Goal: Information Seeking & Learning: Learn about a topic

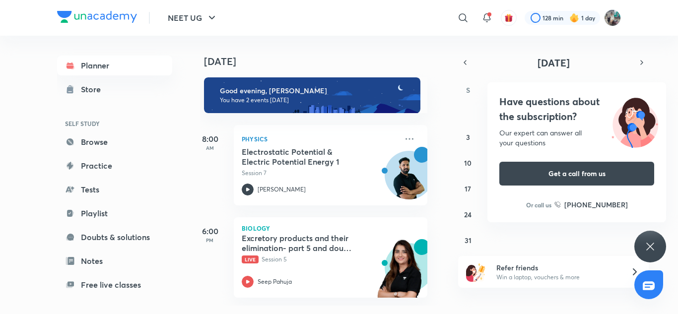
scroll to position [0, 10]
click at [410, 136] on div "Physics Electrostatic Potential & Electric Potential Energy 1 Session 7 [PERSON…" at bounding box center [330, 165] width 193 height 80
click at [646, 251] on icon at bounding box center [650, 247] width 12 height 12
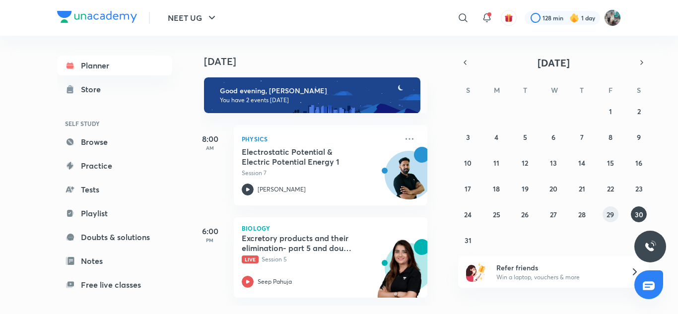
click at [610, 216] on abbr "29" at bounding box center [609, 214] width 7 height 9
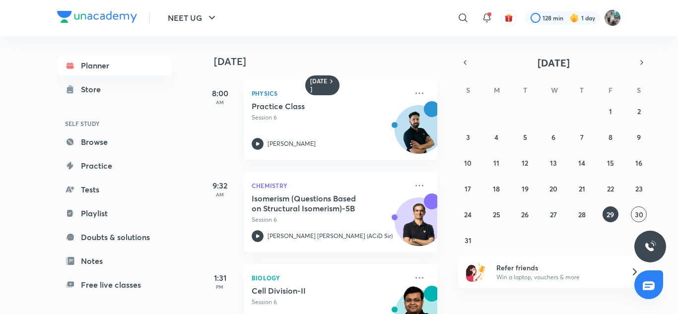
scroll to position [0, 0]
click at [578, 216] on abbr "28" at bounding box center [581, 214] width 7 height 9
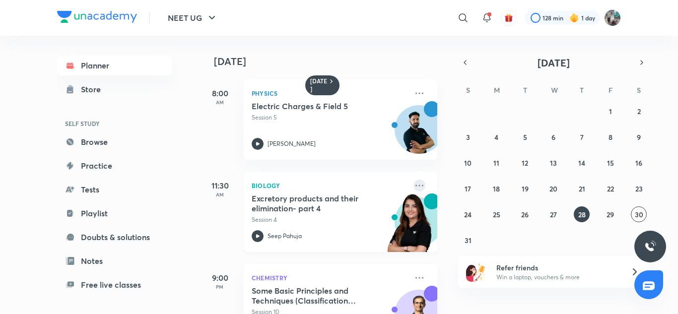
click at [413, 187] on icon at bounding box center [419, 186] width 12 height 12
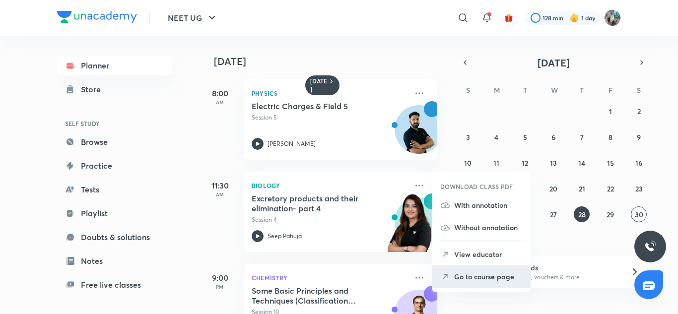
click at [482, 274] on p "Go to course page" at bounding box center [488, 276] width 68 height 10
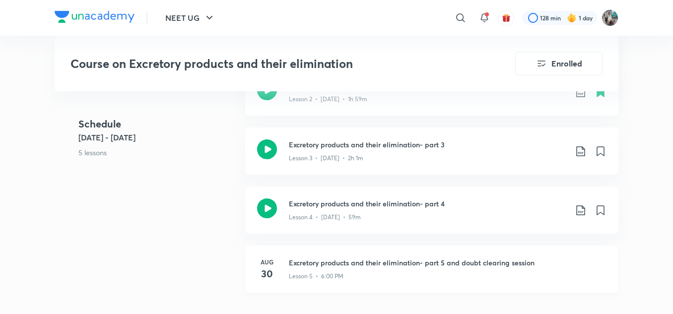
scroll to position [616, 0]
click at [556, 283] on div "[DATE] Excretory products and their elimination- part 5 and doubt clearing sess…" at bounding box center [431, 269] width 373 height 48
